Goal: Task Accomplishment & Management: Use online tool/utility

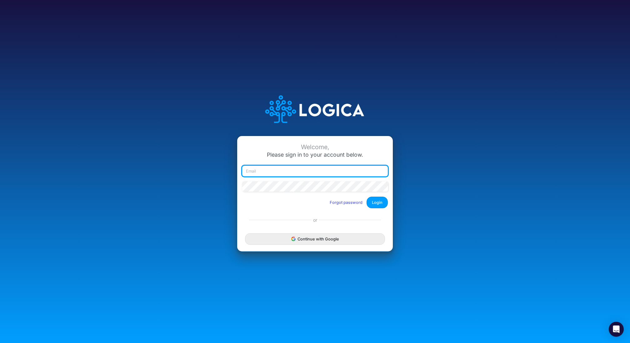
type input "[EMAIL_ADDRESS][DOMAIN_NAME]"
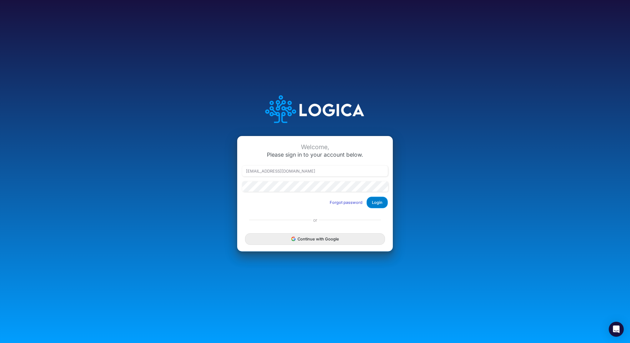
click at [378, 202] on button "Login" at bounding box center [376, 202] width 21 height 12
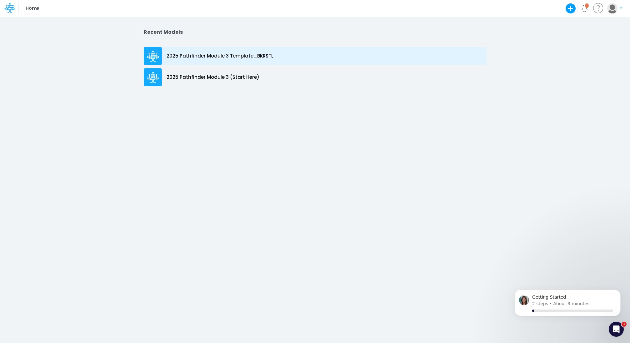
click at [246, 56] on p "2025 Pathfinder Module 3 Template_BKRSTL" at bounding box center [219, 55] width 107 height 7
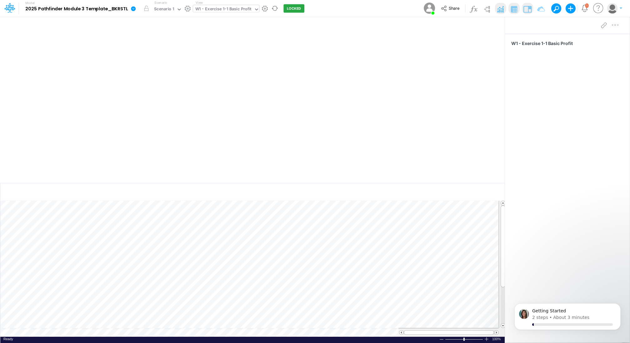
click at [219, 10] on div "W1 - Exercise 1-1 Basic Profit" at bounding box center [223, 9] width 56 height 7
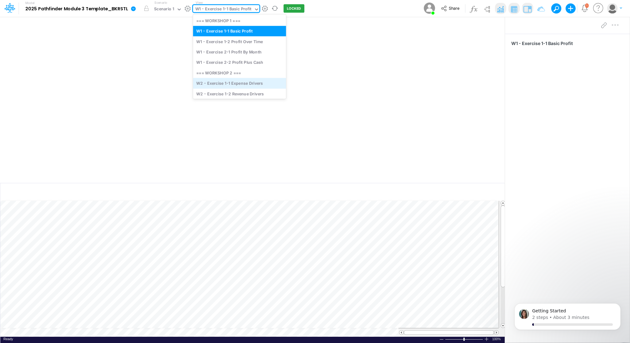
click at [232, 83] on div "W2 - Exercise 1-1 Expense Drivers" at bounding box center [239, 83] width 93 height 10
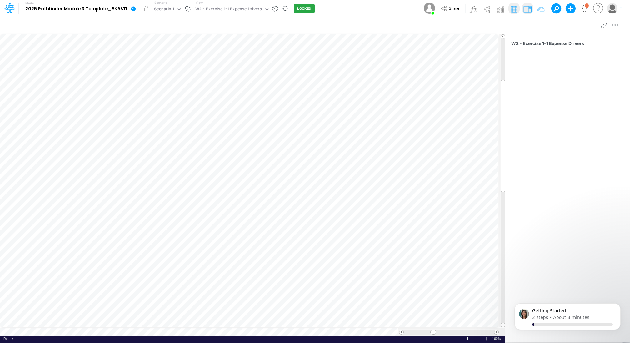
scroll to position [3, 1]
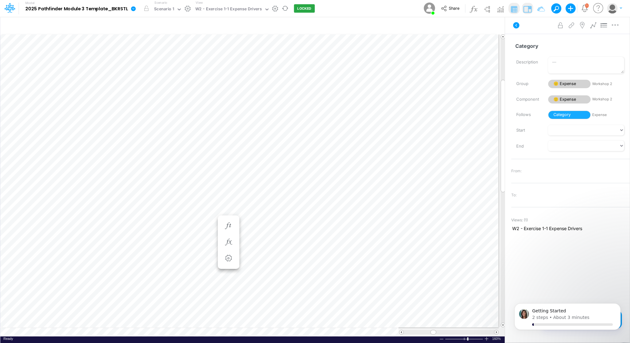
scroll to position [3, 1]
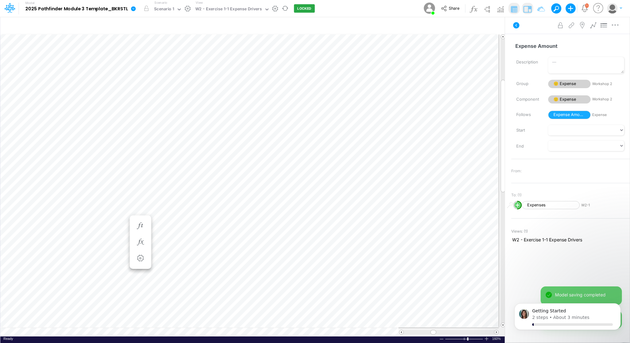
scroll to position [3, 1]
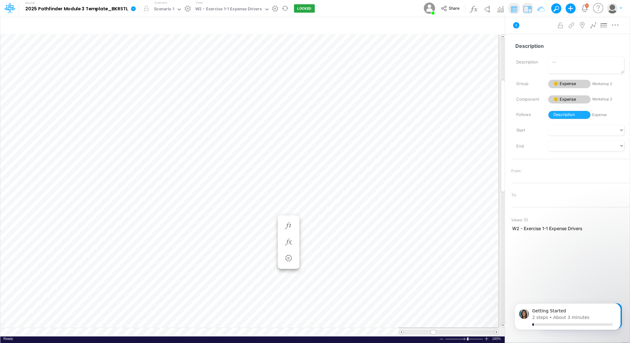
scroll to position [3, 1]
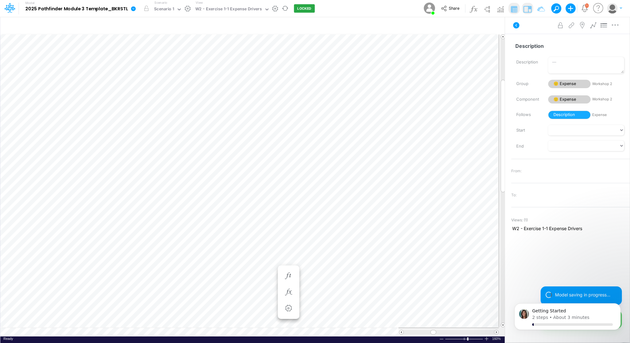
scroll to position [3, 1]
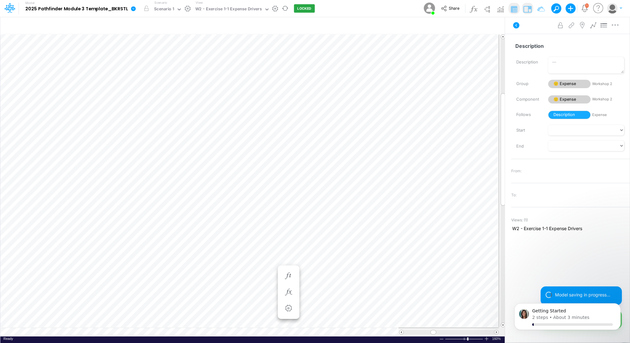
scroll to position [3, 1]
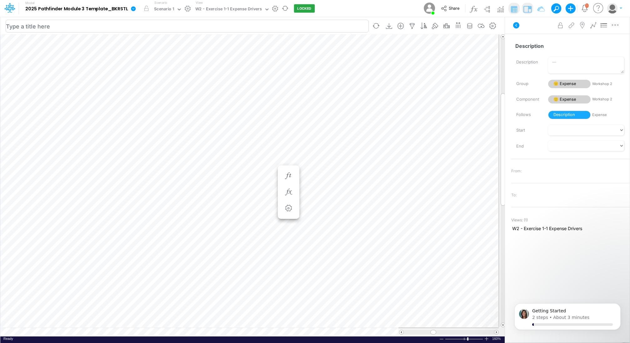
scroll to position [3, 1]
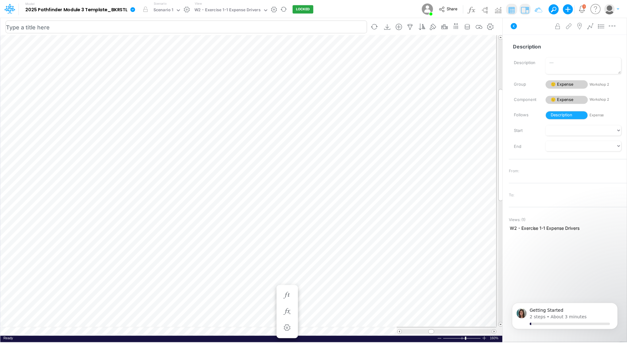
scroll to position [3, 1]
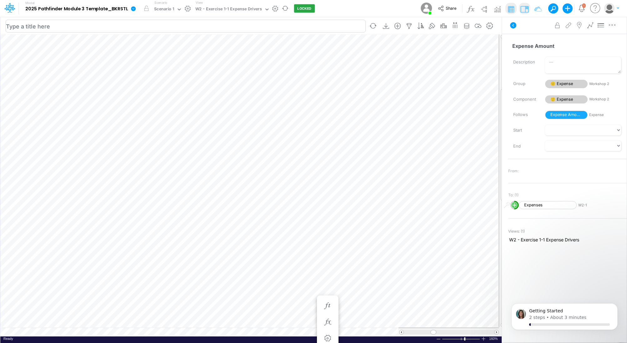
scroll to position [3, 1]
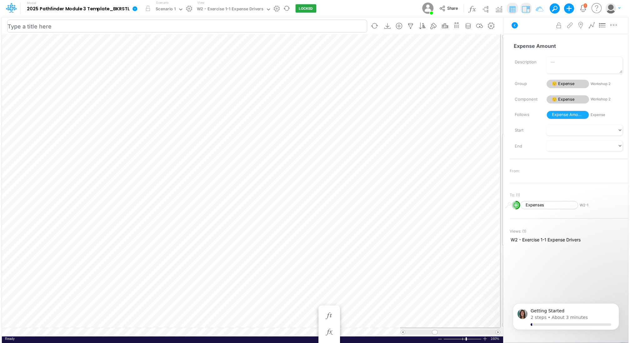
scroll to position [3, 1]
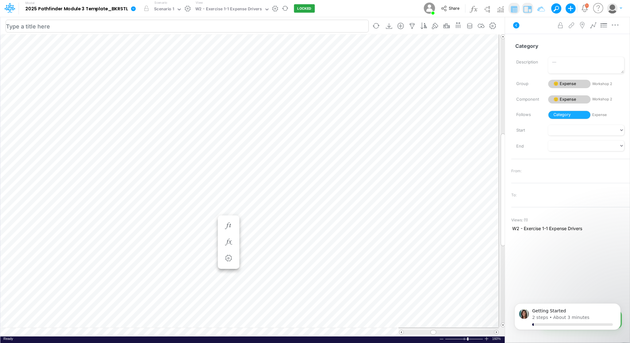
scroll to position [3, 1]
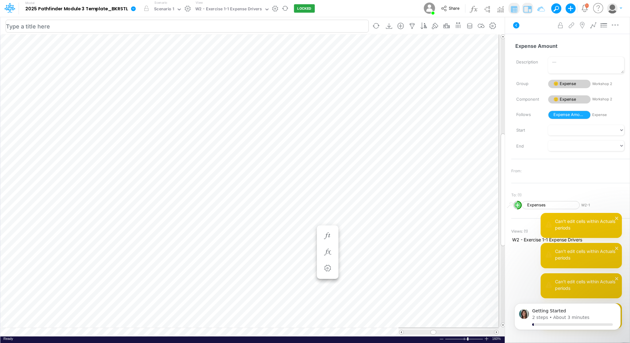
scroll to position [3, 1]
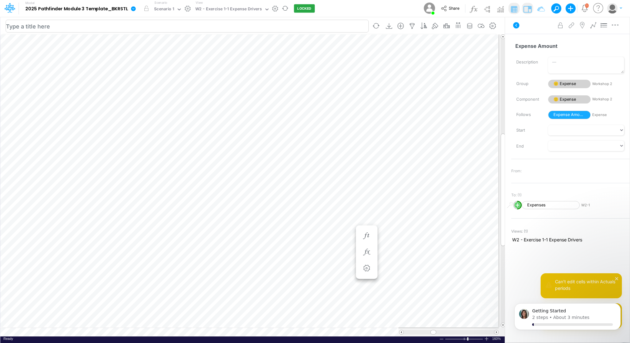
scroll to position [3, 2]
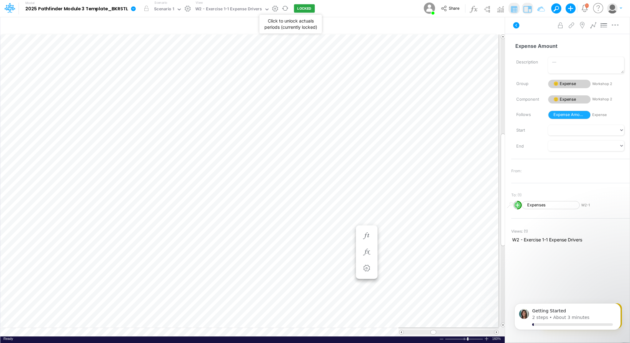
click at [301, 6] on button "LOCKED" at bounding box center [304, 8] width 21 height 8
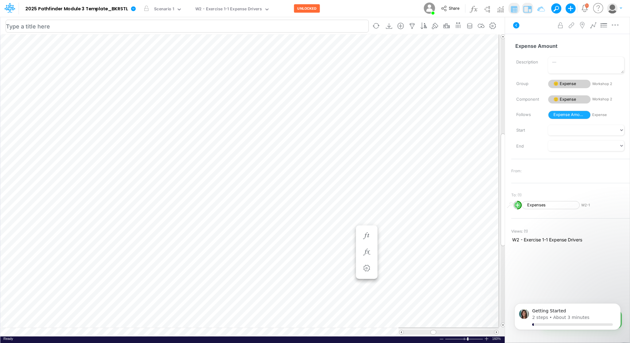
scroll to position [3, 1]
click at [330, 233] on icon "button" at bounding box center [327, 235] width 9 height 7
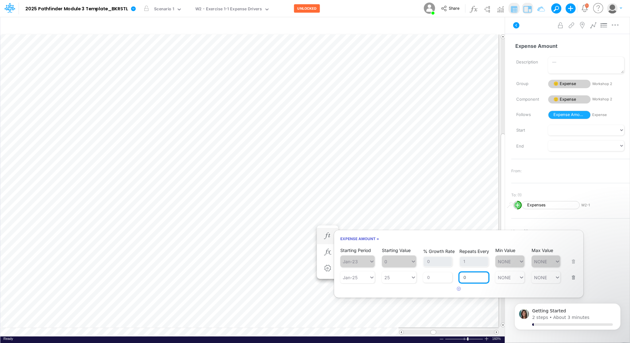
click at [467, 276] on input "0" at bounding box center [473, 277] width 29 height 11
type input "1"
type input "NONE"
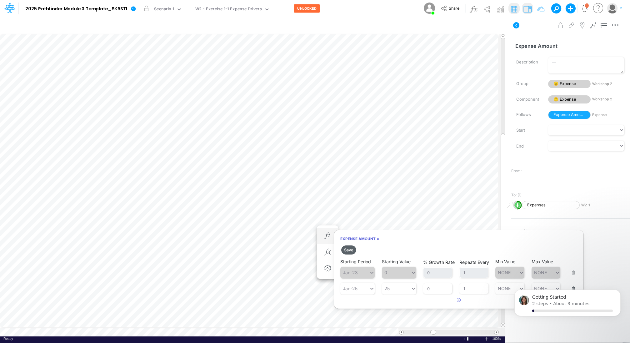
click at [349, 249] on button "Save" at bounding box center [348, 249] width 15 height 9
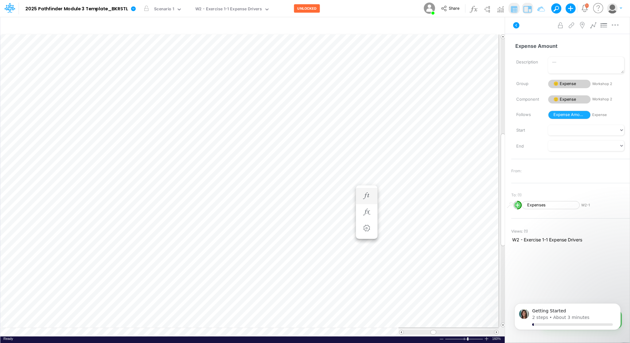
scroll to position [3, 1]
click at [328, 191] on button "button" at bounding box center [328, 196] width 12 height 12
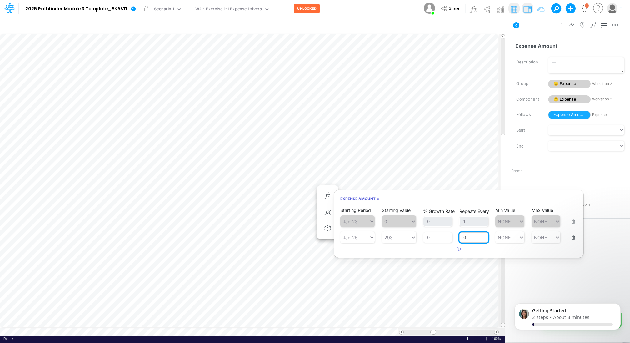
click at [468, 236] on input "0" at bounding box center [473, 237] width 29 height 11
click at [468, 235] on input "0" at bounding box center [473, 237] width 29 height 11
type input "1"
type input "NONE"
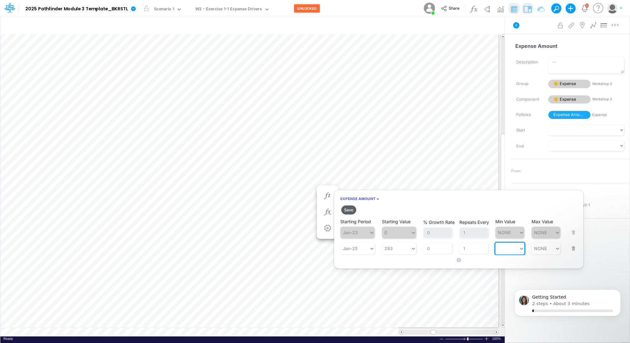
click at [350, 209] on button "Save" at bounding box center [348, 209] width 15 height 9
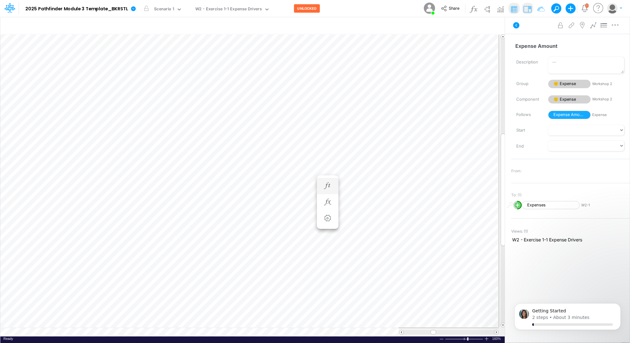
scroll to position [3, 1]
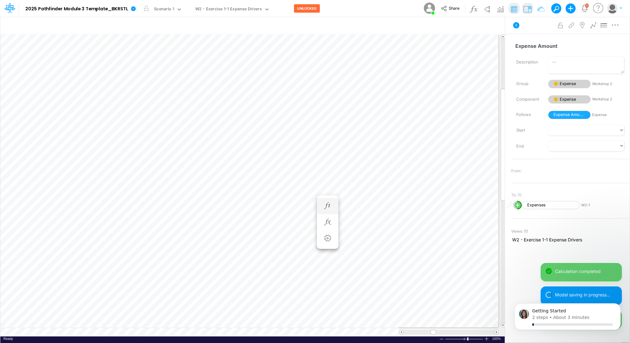
scroll to position [3, 1]
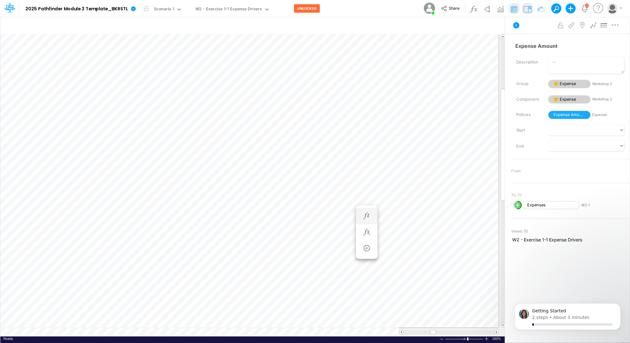
scroll to position [3, 1]
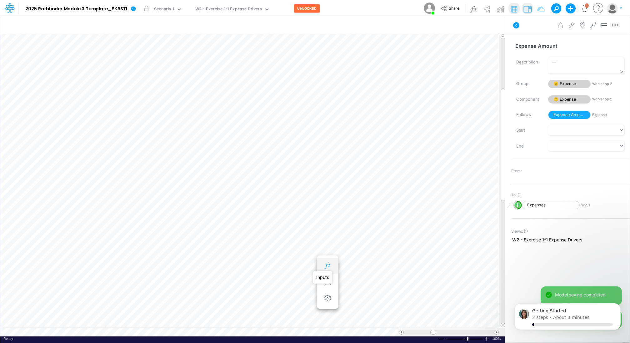
click at [327, 265] on icon "button" at bounding box center [327, 265] width 9 height 7
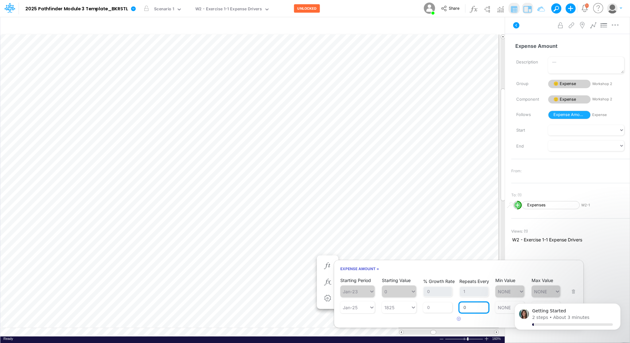
click at [472, 310] on input "0" at bounding box center [473, 307] width 29 height 11
type input "1"
type input "NONE"
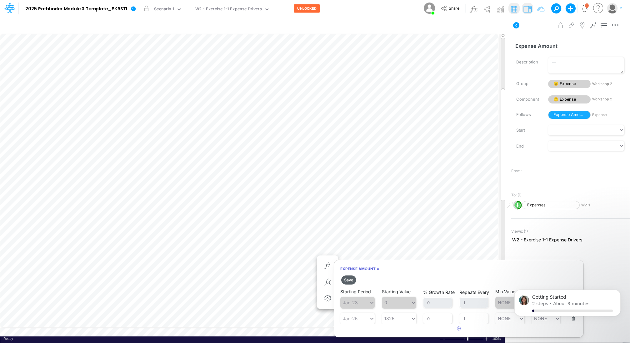
click at [345, 276] on button "Save" at bounding box center [348, 279] width 15 height 9
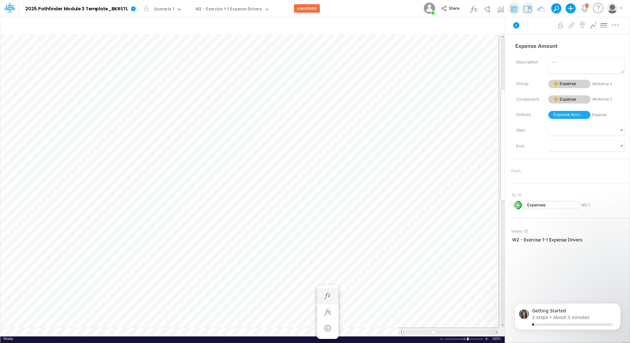
click at [322, 291] on div "Expense Amount =" at bounding box center [328, 296] width 12 height 12
click at [325, 294] on icon "button" at bounding box center [327, 295] width 9 height 7
click at [325, 255] on icon "button" at bounding box center [327, 255] width 9 height 7
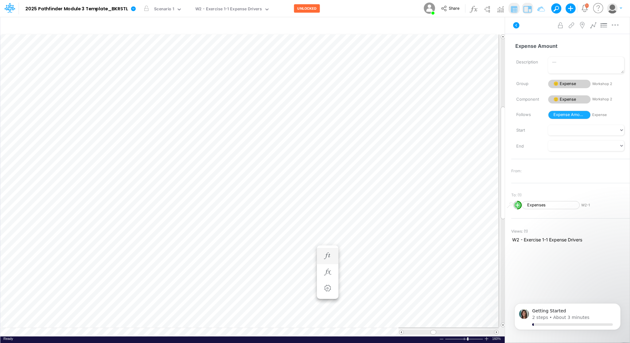
scroll to position [3, 1]
click at [324, 136] on icon "button" at bounding box center [327, 135] width 9 height 7
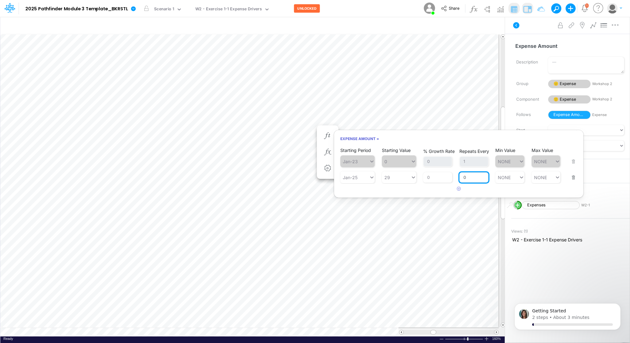
click at [469, 177] on input "0" at bounding box center [473, 177] width 29 height 11
type input "1"
type input "NONE"
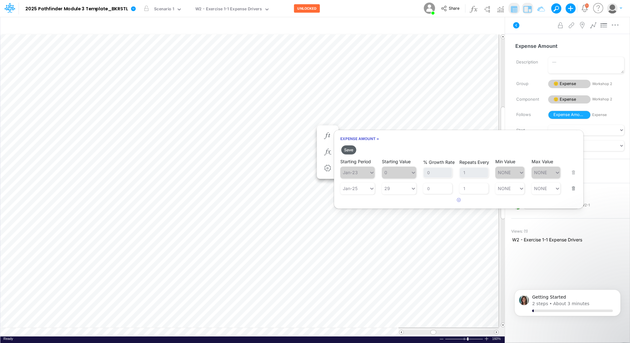
click at [351, 149] on button "Save" at bounding box center [348, 149] width 15 height 9
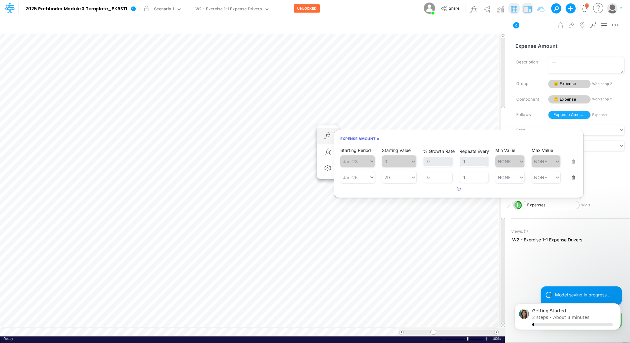
scroll to position [3, 1]
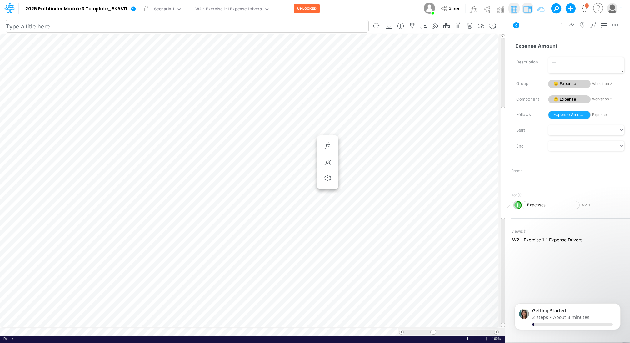
scroll to position [3, 1]
click at [324, 254] on icon "button" at bounding box center [327, 255] width 9 height 7
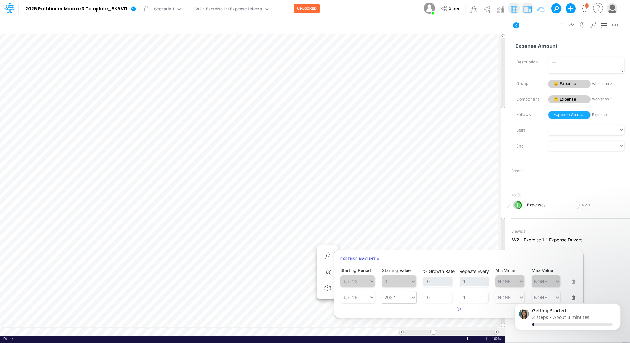
click at [392, 296] on div "293 293" at bounding box center [396, 297] width 29 height 9
type input "273"
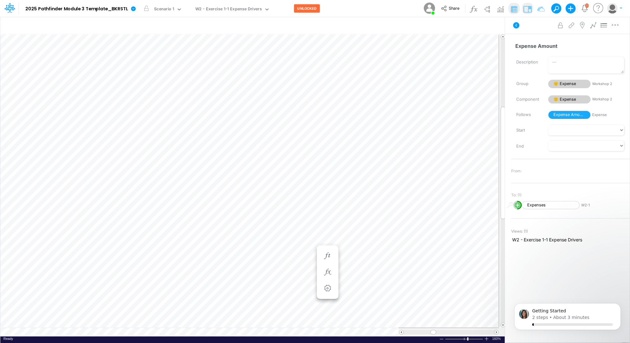
scroll to position [3, 1]
click at [324, 256] on icon "button" at bounding box center [327, 255] width 9 height 7
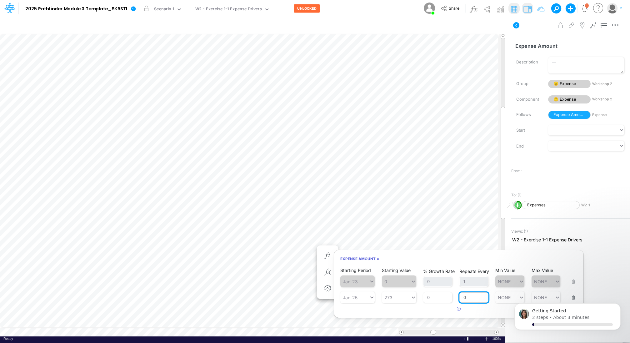
click at [472, 295] on input "0" at bounding box center [473, 297] width 29 height 11
type input "1"
type input "NONE"
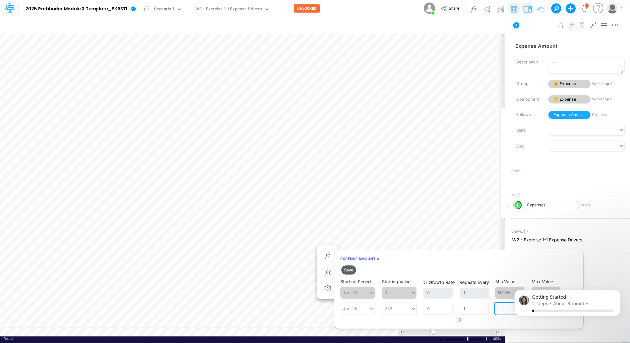
click at [347, 269] on button "Save" at bounding box center [348, 269] width 15 height 9
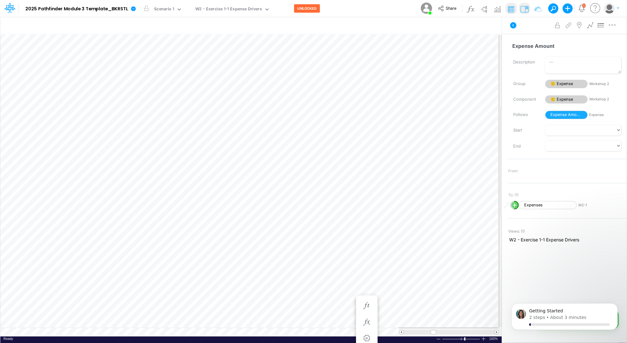
scroll to position [3, 1]
click at [326, 303] on icon "button" at bounding box center [327, 305] width 9 height 7
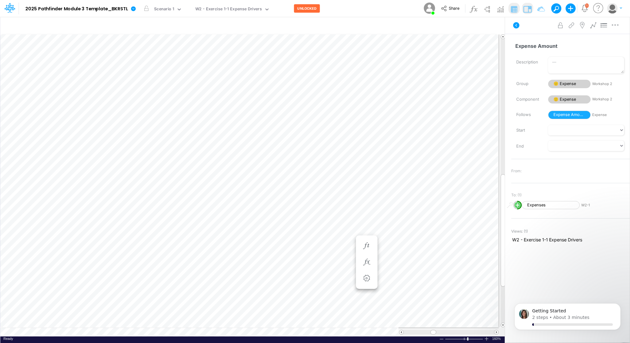
scroll to position [3, 1]
click at [323, 156] on icon "button" at bounding box center [327, 155] width 9 height 7
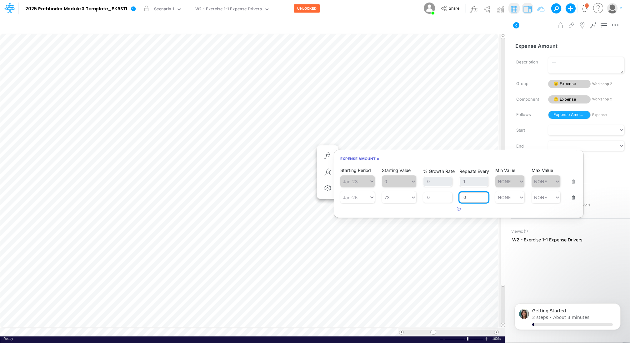
click at [463, 196] on input "0" at bounding box center [473, 197] width 29 height 11
type input "1"
type input "NONE"
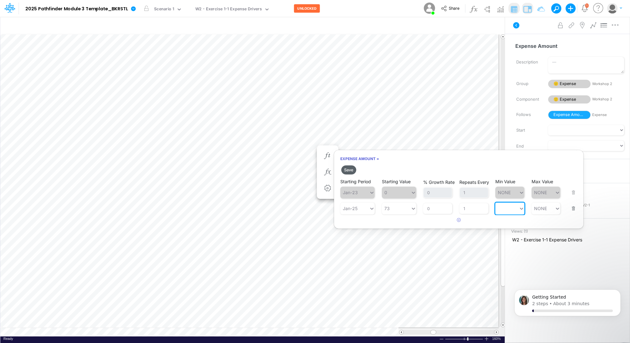
click at [347, 171] on button "Save" at bounding box center [348, 169] width 15 height 9
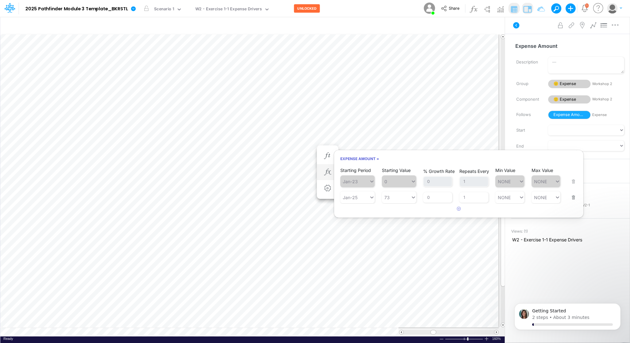
scroll to position [3, 1]
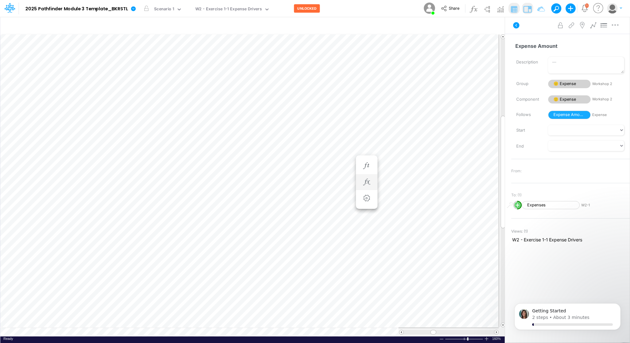
scroll to position [3, 1]
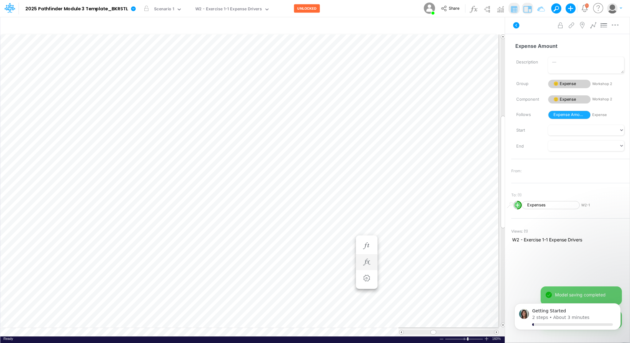
scroll to position [3, 1]
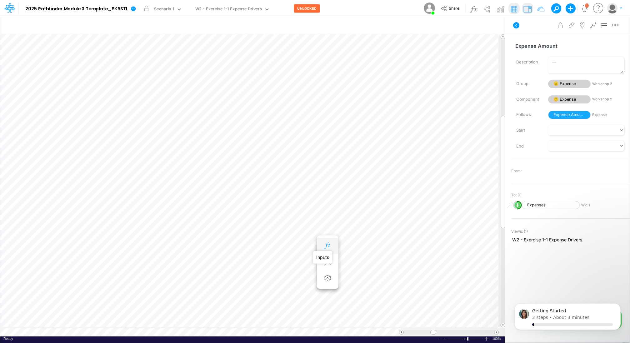
click at [330, 245] on icon "button" at bounding box center [327, 245] width 9 height 7
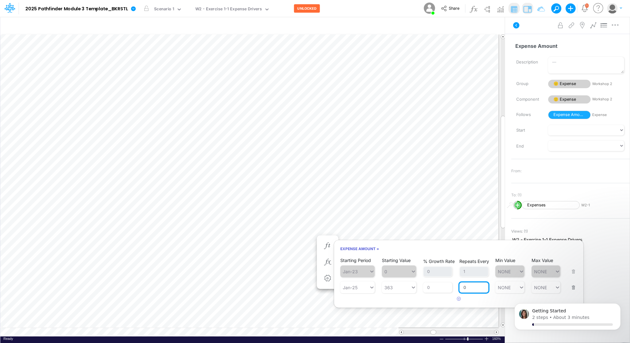
click at [469, 285] on input "0" at bounding box center [473, 287] width 29 height 11
type input "1"
type input "NONE"
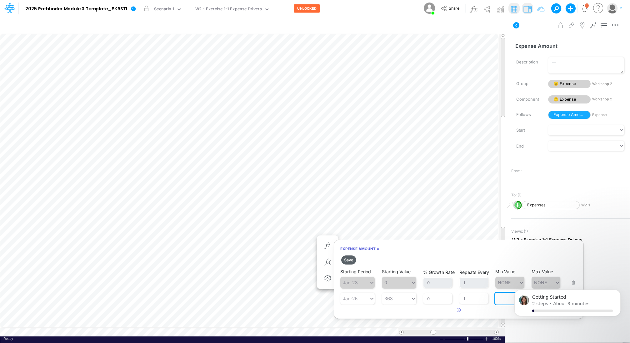
click at [351, 259] on button "Save" at bounding box center [348, 259] width 15 height 9
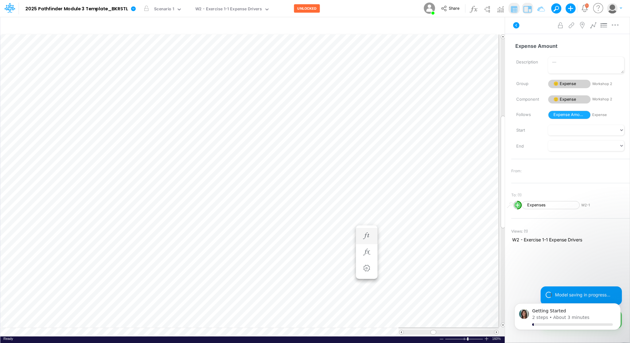
scroll to position [3, 1]
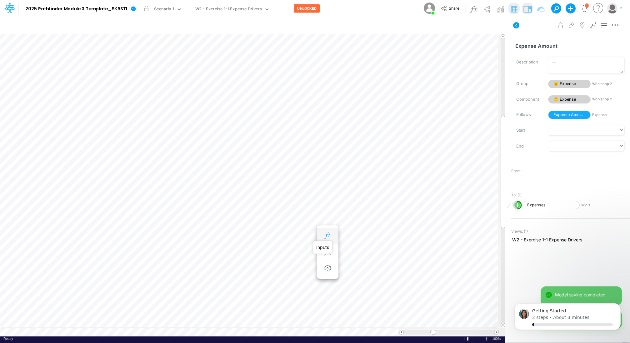
click at [328, 235] on icon "button" at bounding box center [327, 235] width 9 height 7
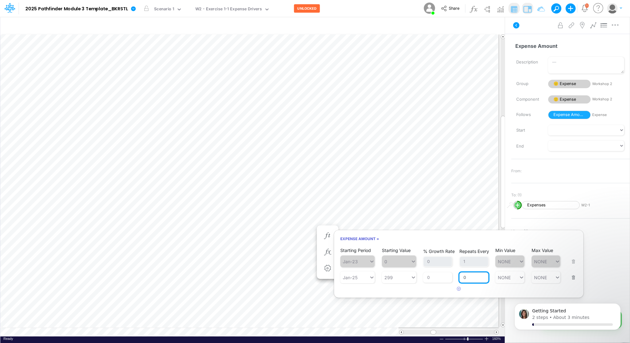
click at [465, 276] on input "0" at bounding box center [473, 277] width 29 height 11
type input "1"
type input "NONE"
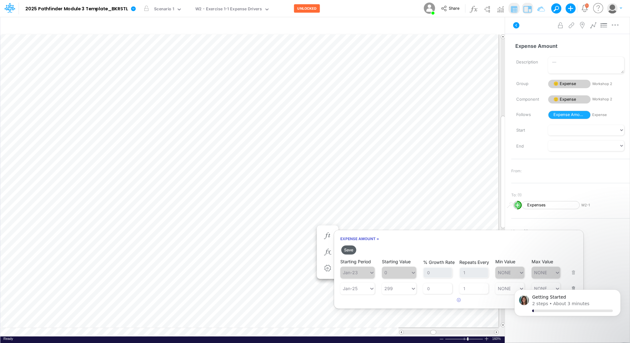
click at [347, 249] on button "Save" at bounding box center [348, 249] width 15 height 9
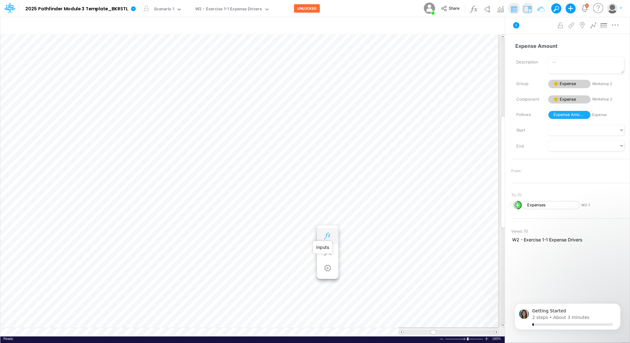
click at [329, 235] on icon "button" at bounding box center [327, 235] width 9 height 7
click at [325, 225] on icon "button" at bounding box center [327, 225] width 9 height 7
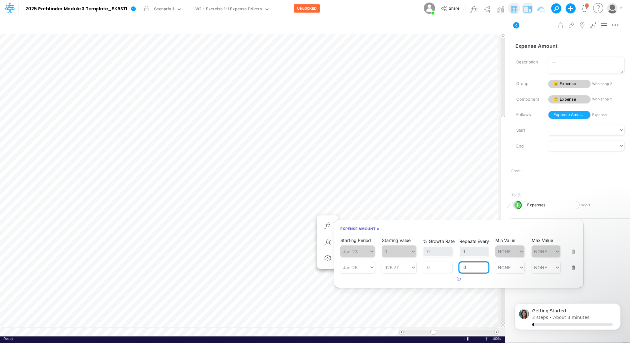
click at [469, 268] on input "0" at bounding box center [473, 267] width 29 height 11
type input "1"
type input "NONE"
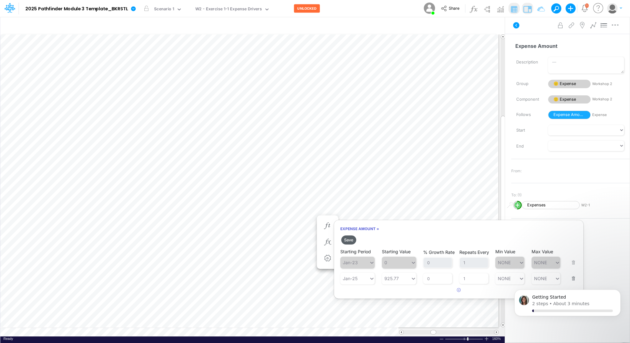
click at [348, 239] on button "Save" at bounding box center [348, 239] width 15 height 9
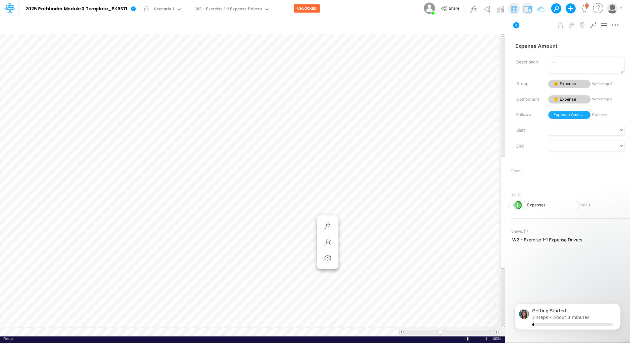
scroll to position [3, 1]
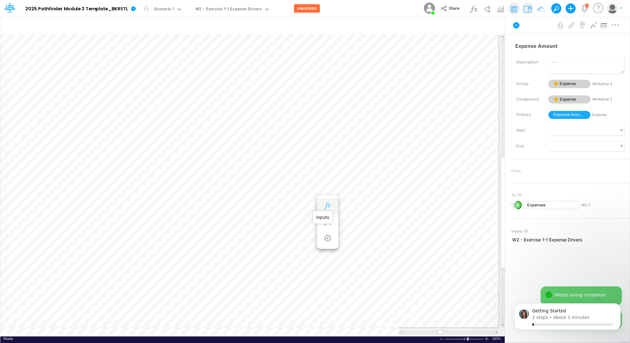
click at [329, 204] on icon "button" at bounding box center [327, 205] width 9 height 7
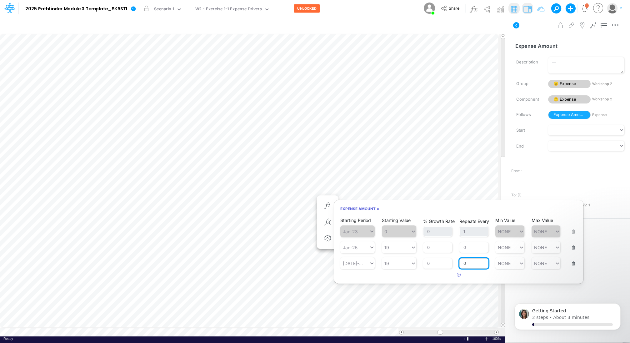
click at [477, 261] on input "0" at bounding box center [473, 263] width 29 height 11
type input "1"
type input "NONE"
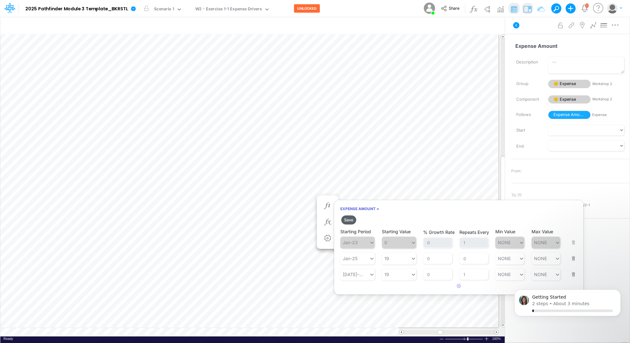
click at [350, 216] on button "Save" at bounding box center [348, 219] width 15 height 9
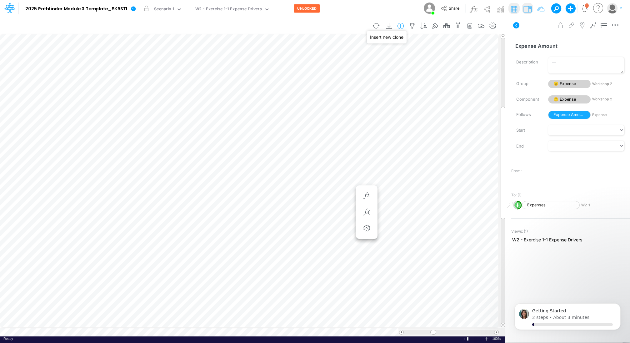
click at [402, 25] on icon "button" at bounding box center [400, 26] width 9 height 7
click at [363, 62] on li "Expense" at bounding box center [368, 62] width 73 height 7
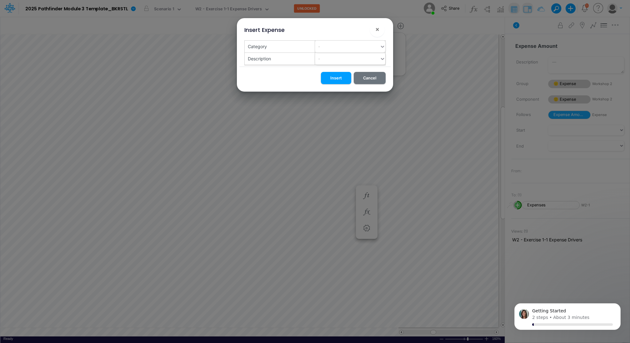
click at [367, 47] on div "-" at bounding box center [347, 46] width 65 height 10
type input "ClickUp"
click at [352, 62] on div "Create "ClickUp"" at bounding box center [350, 62] width 70 height 12
click at [335, 80] on button "Insert" at bounding box center [336, 78] width 30 height 12
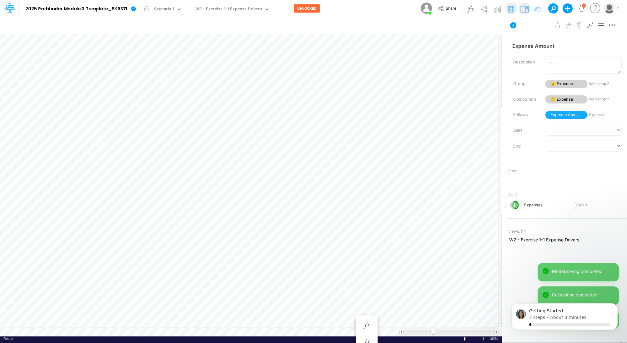
scroll to position [3, 1]
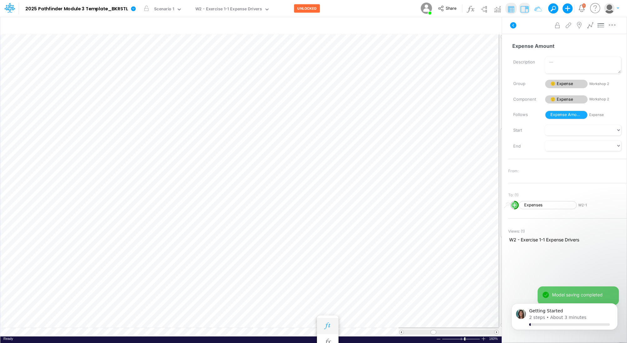
click at [324, 322] on button "button" at bounding box center [328, 326] width 12 height 12
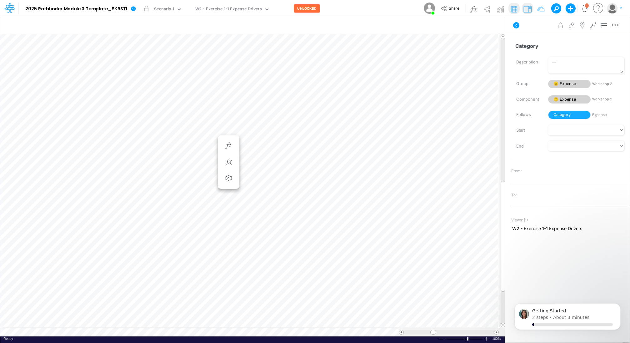
scroll to position [3, 1]
click at [328, 154] on icon "button" at bounding box center [327, 155] width 9 height 7
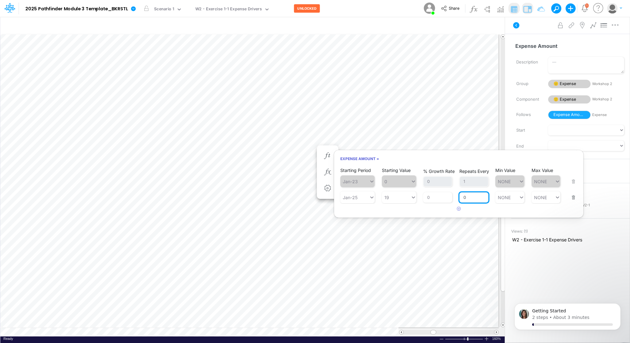
click at [470, 194] on input "0" at bounding box center [473, 197] width 29 height 11
type input "1"
type input "NONE"
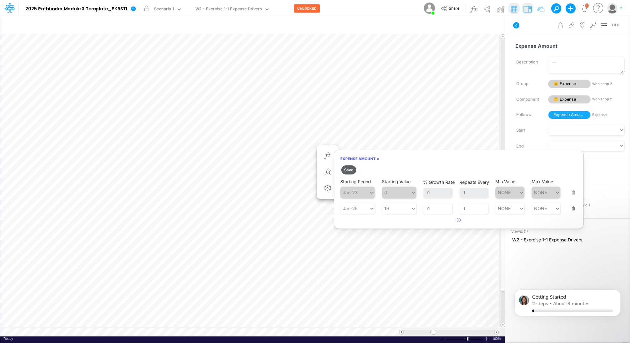
click at [350, 168] on button "Save" at bounding box center [348, 169] width 15 height 9
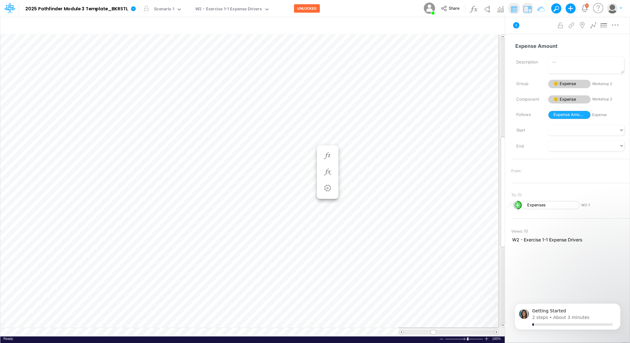
scroll to position [3, 1]
click at [402, 25] on icon "button" at bounding box center [400, 26] width 9 height 7
click at [356, 61] on p "Expense" at bounding box center [346, 62] width 19 height 7
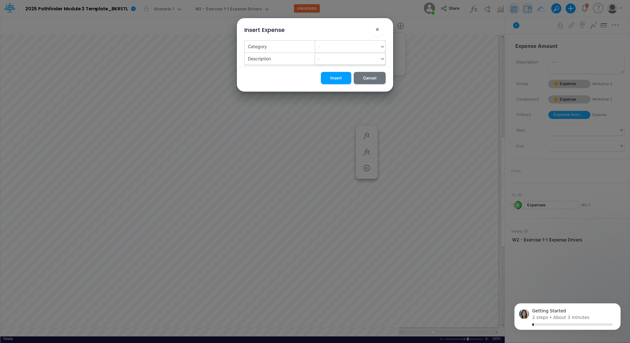
click at [347, 46] on div "-" at bounding box center [347, 46] width 65 height 10
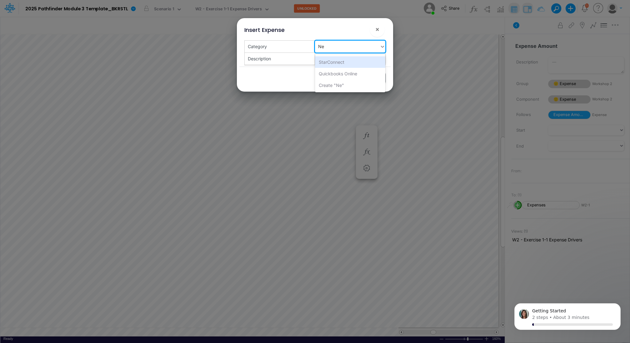
type input "New"
click at [339, 61] on div "Create "New"" at bounding box center [350, 62] width 70 height 12
click at [340, 76] on button "Insert" at bounding box center [336, 78] width 30 height 12
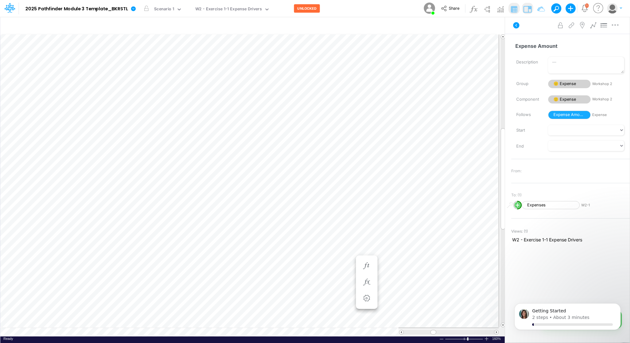
scroll to position [3, 1]
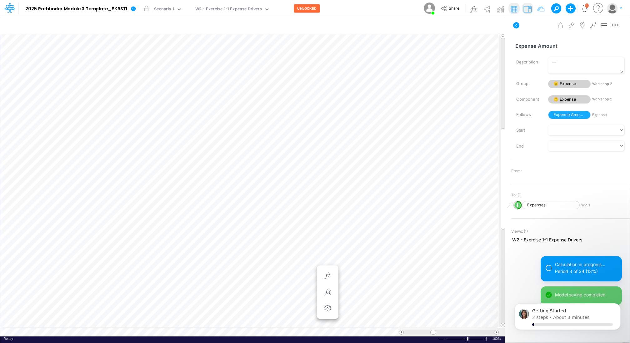
scroll to position [3, 1]
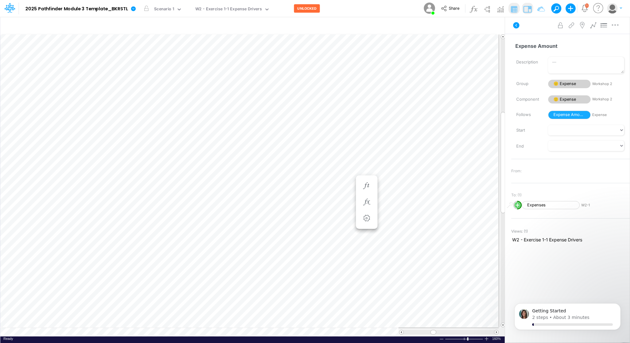
scroll to position [3, 1]
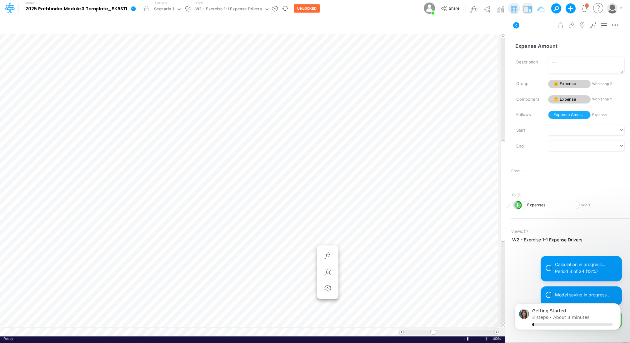
scroll to position [3, 1]
